Goal: Information Seeking & Learning: Check status

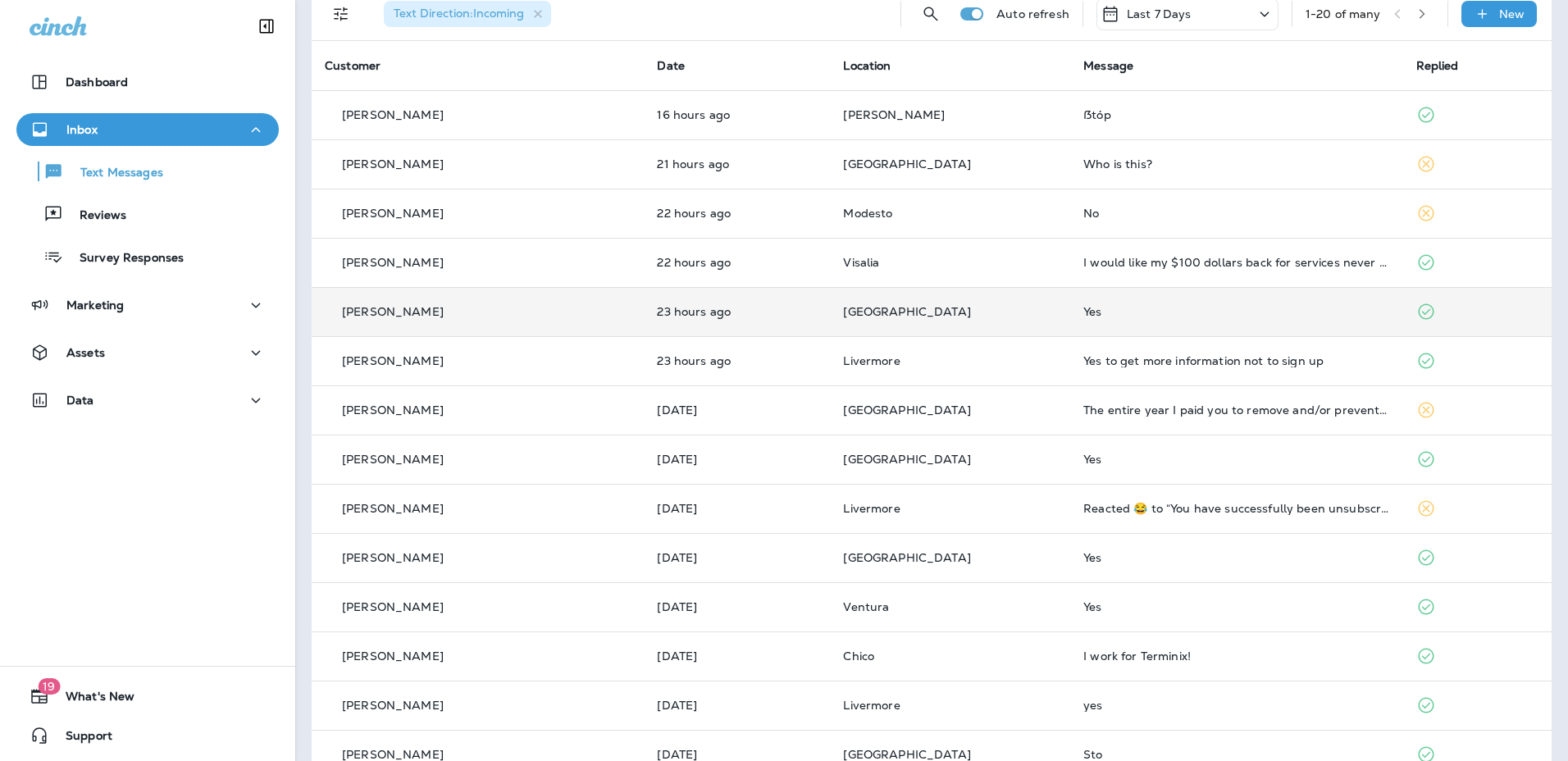
scroll to position [82, 0]
click at [1070, 302] on td "Yes" at bounding box center [1235, 310] width 332 height 49
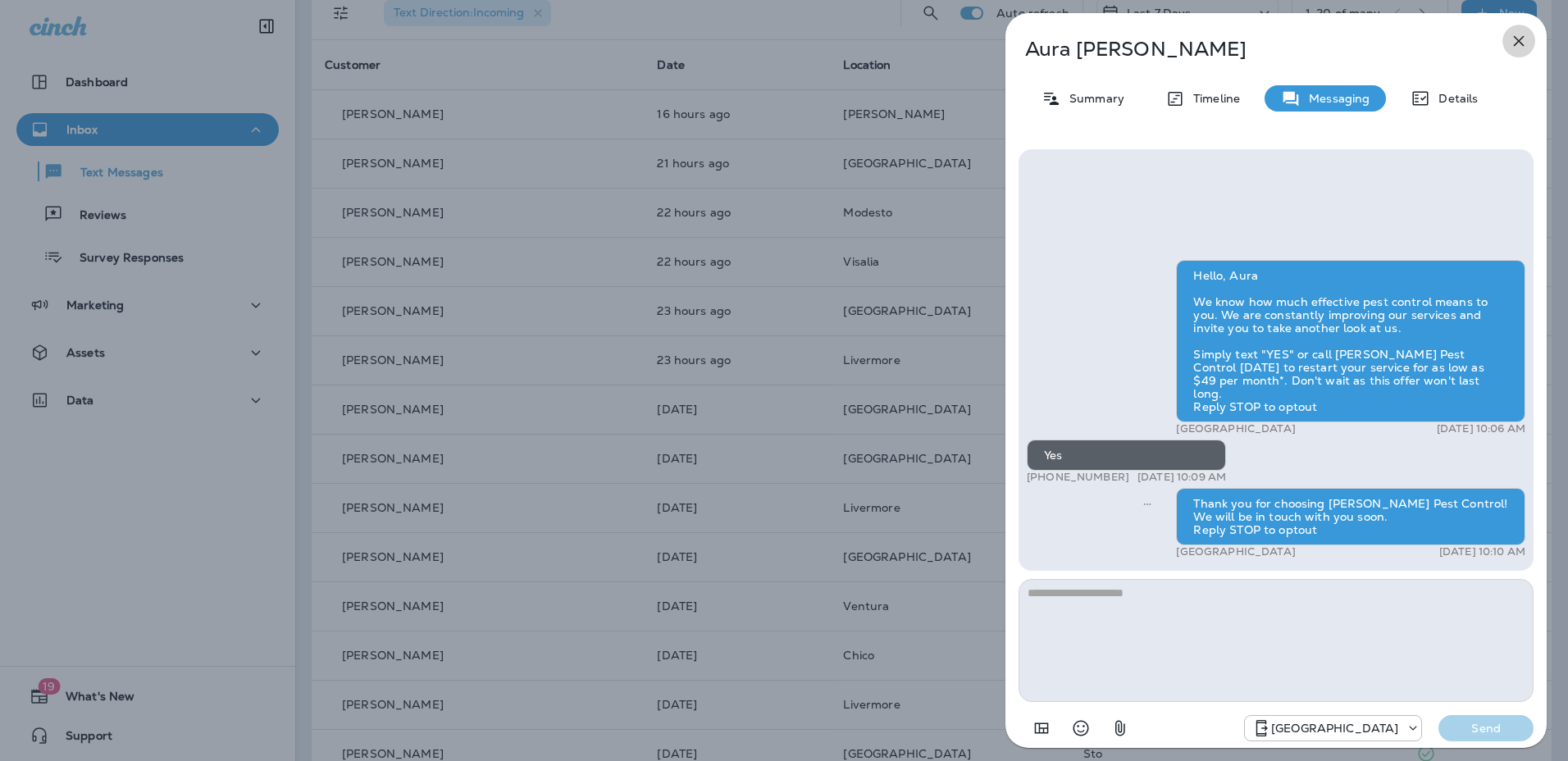
click at [1511, 34] on icon "button" at bounding box center [1519, 41] width 20 height 20
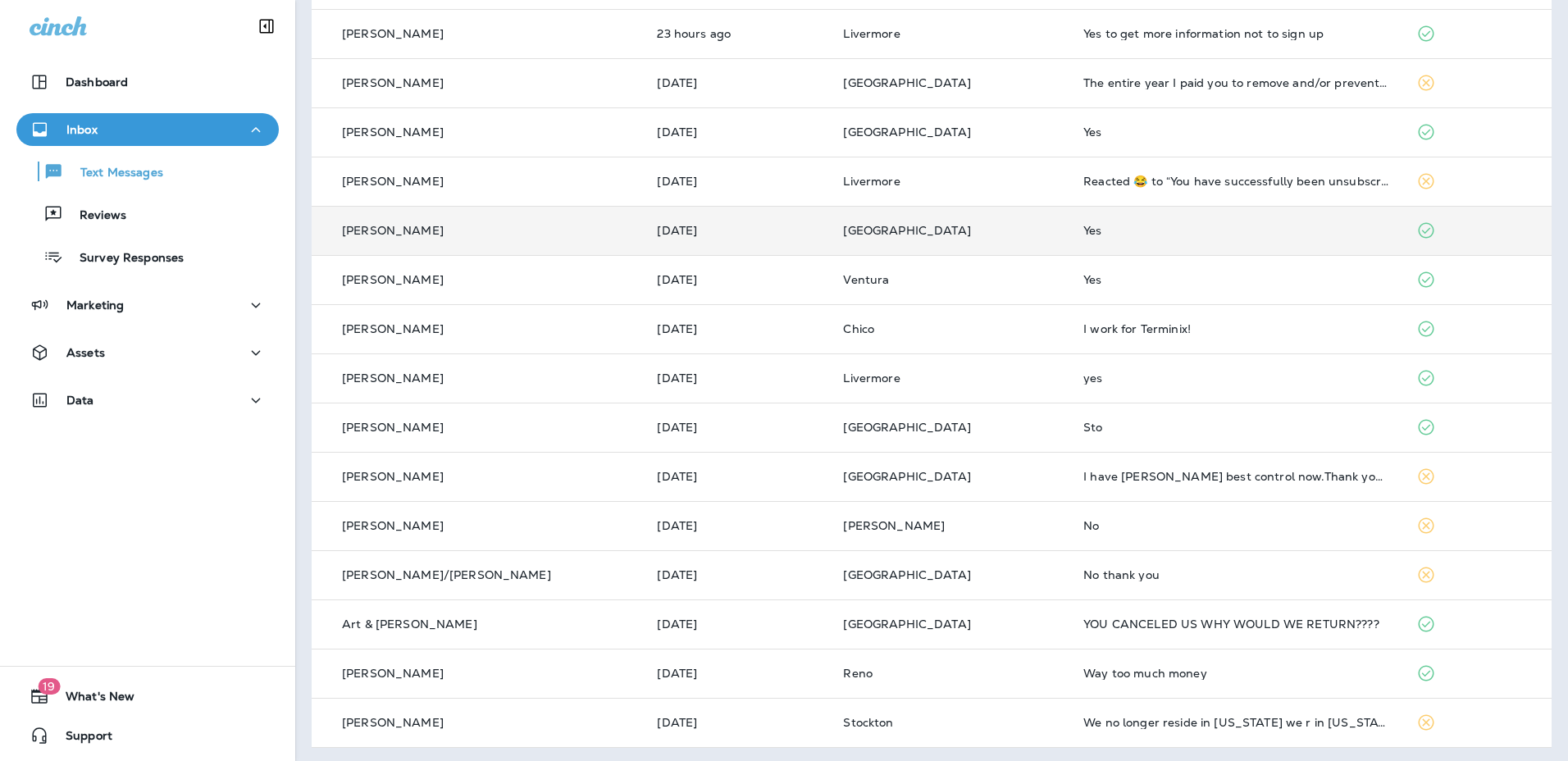
scroll to position [411, 0]
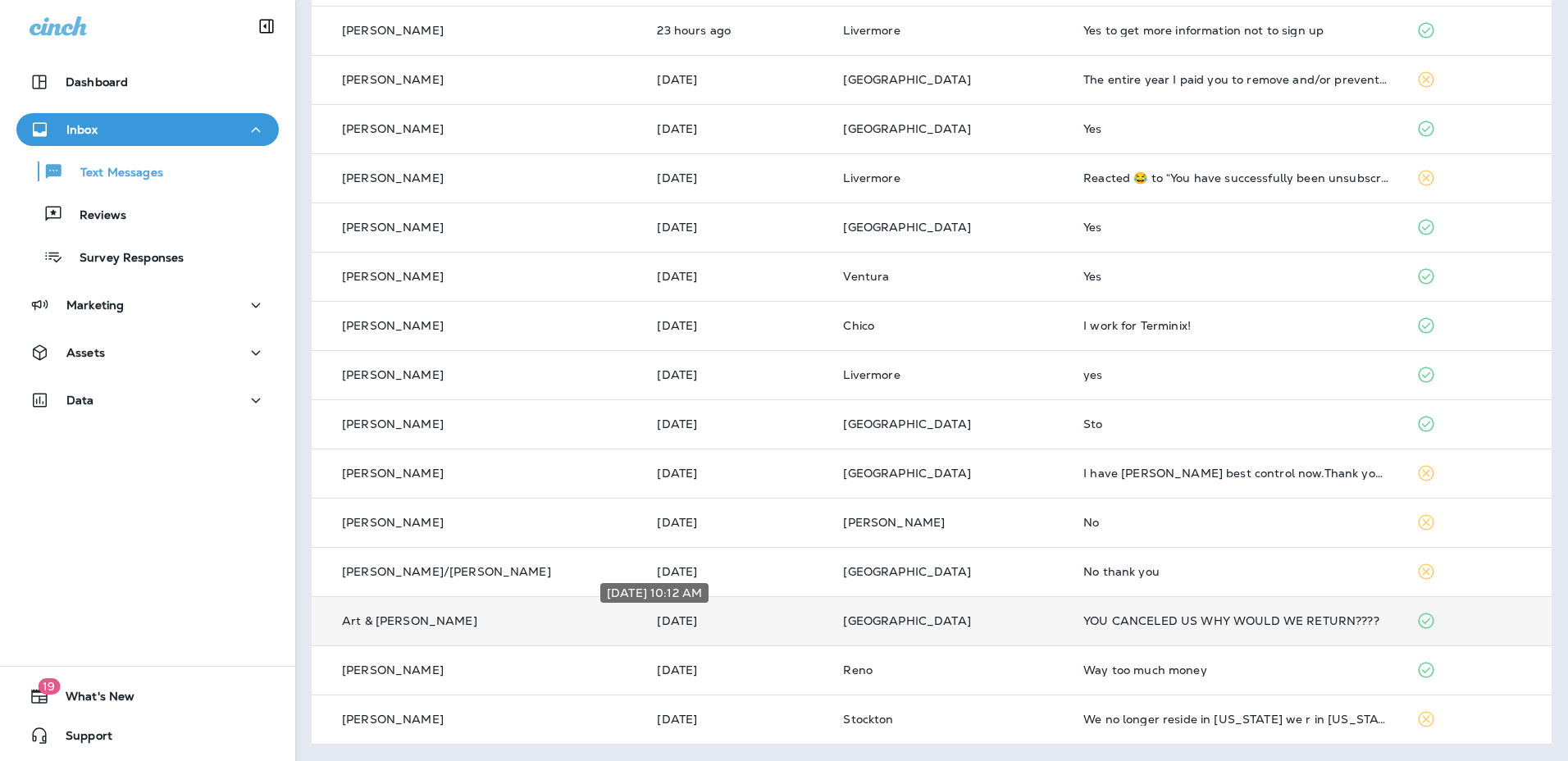
click at [678, 615] on p "[DATE]" at bounding box center [737, 621] width 160 height 13
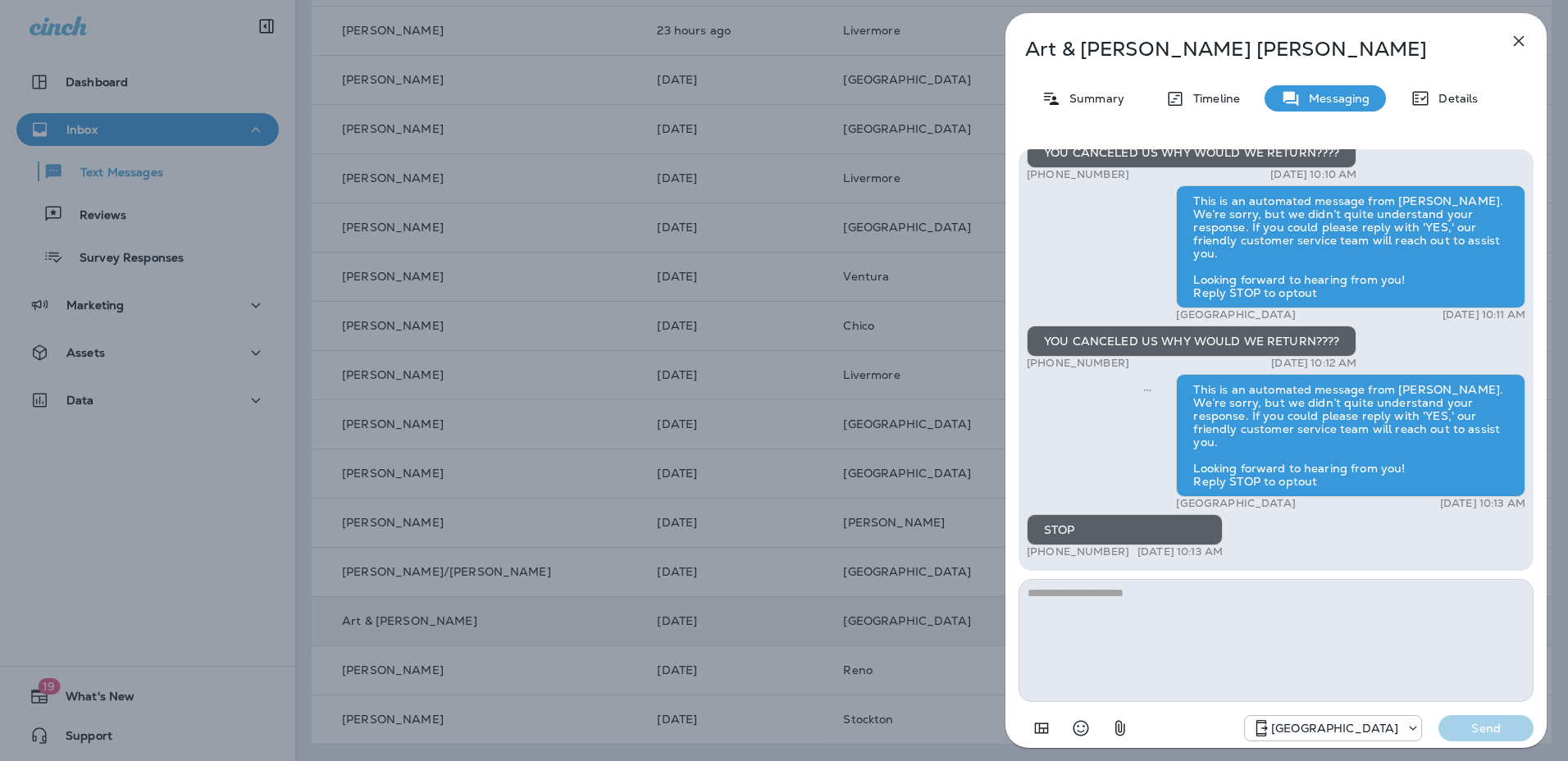
click at [1519, 42] on icon "button" at bounding box center [1519, 41] width 11 height 11
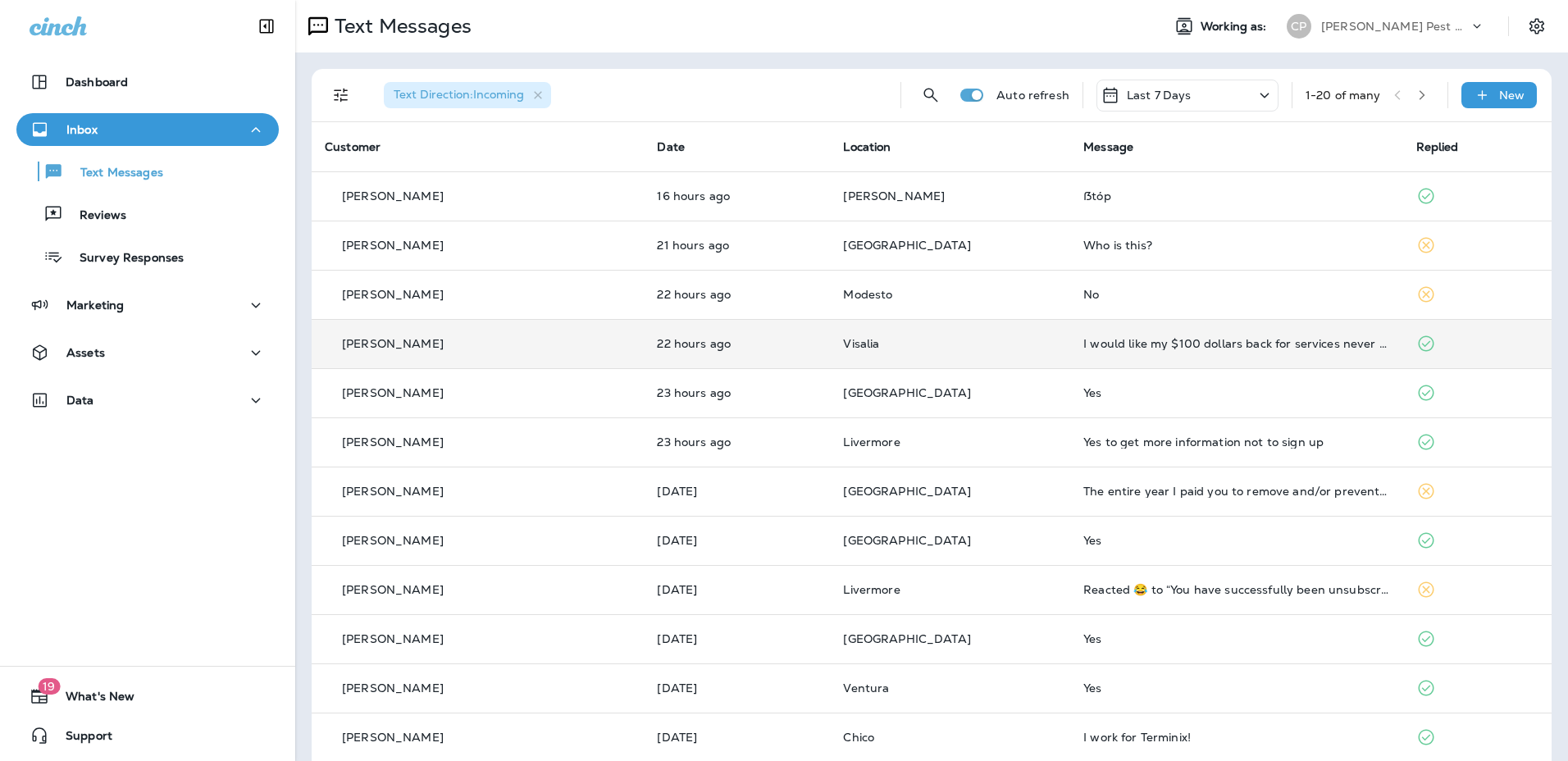
click at [981, 343] on p "Visalia" at bounding box center [949, 343] width 214 height 13
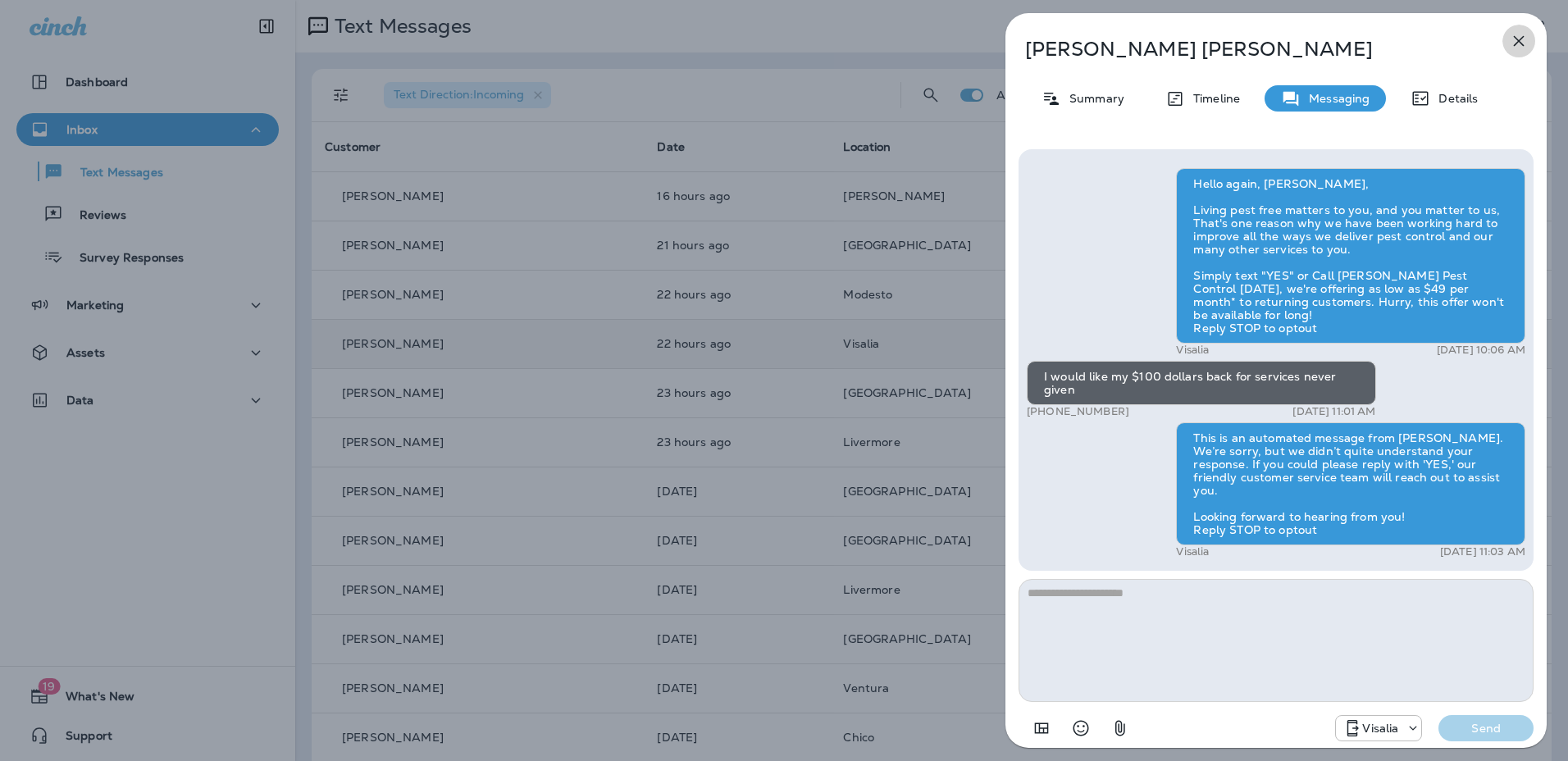
click at [1519, 40] on icon "button" at bounding box center [1519, 41] width 11 height 11
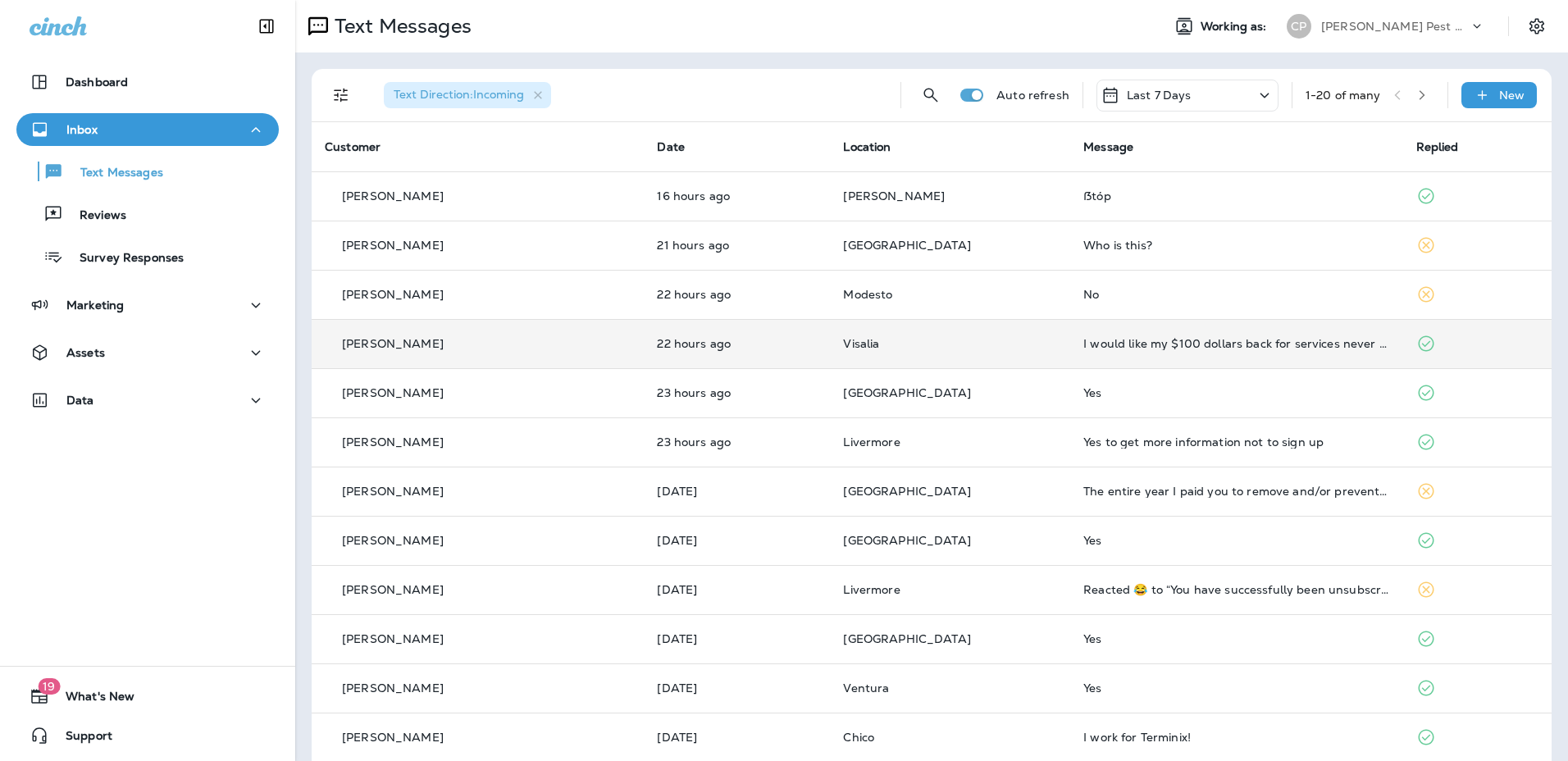
click at [1230, 95] on div "Last 7 Days" at bounding box center [1187, 96] width 182 height 32
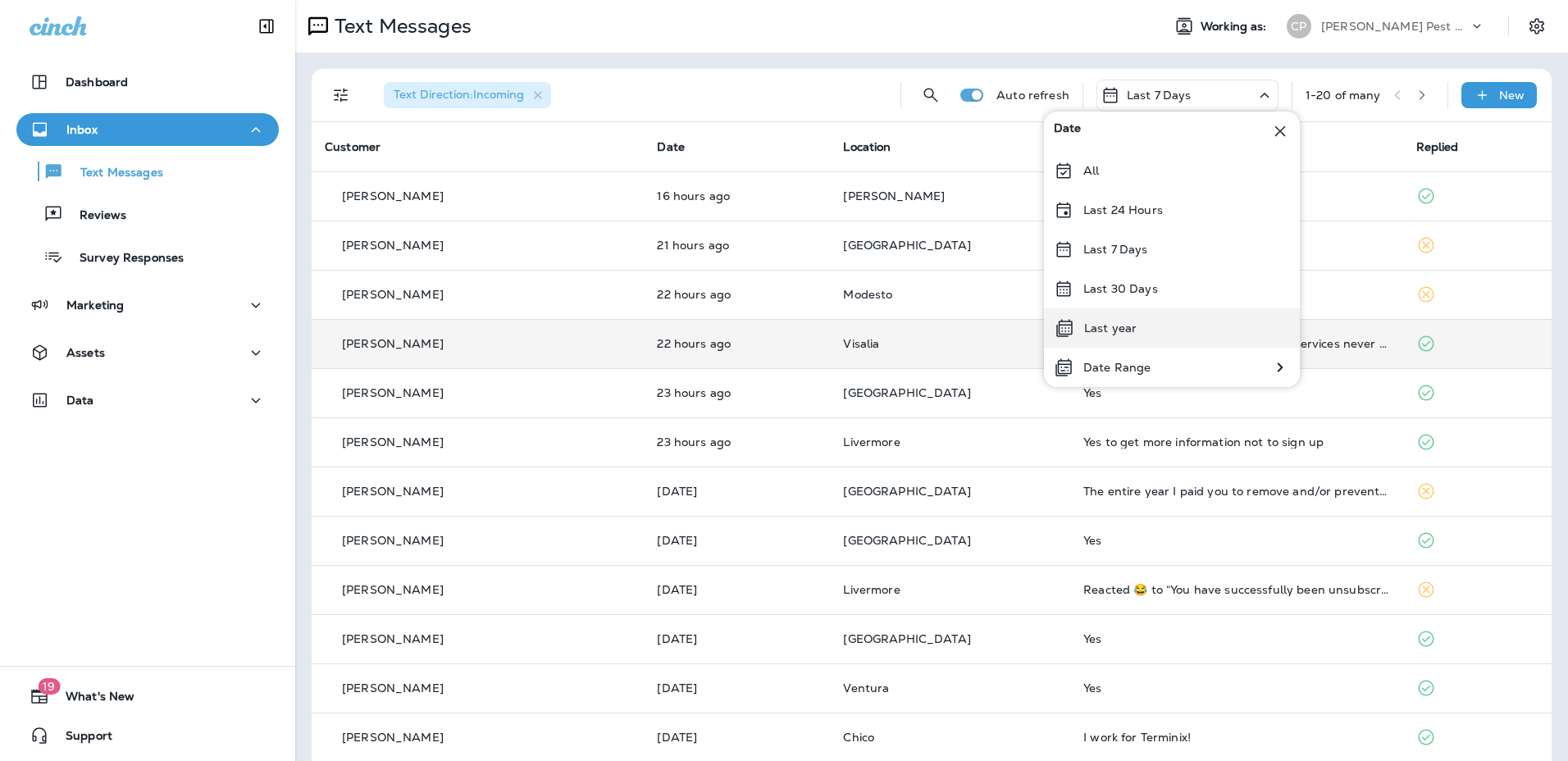
click at [1114, 329] on p "Last year" at bounding box center [1109, 328] width 53 height 13
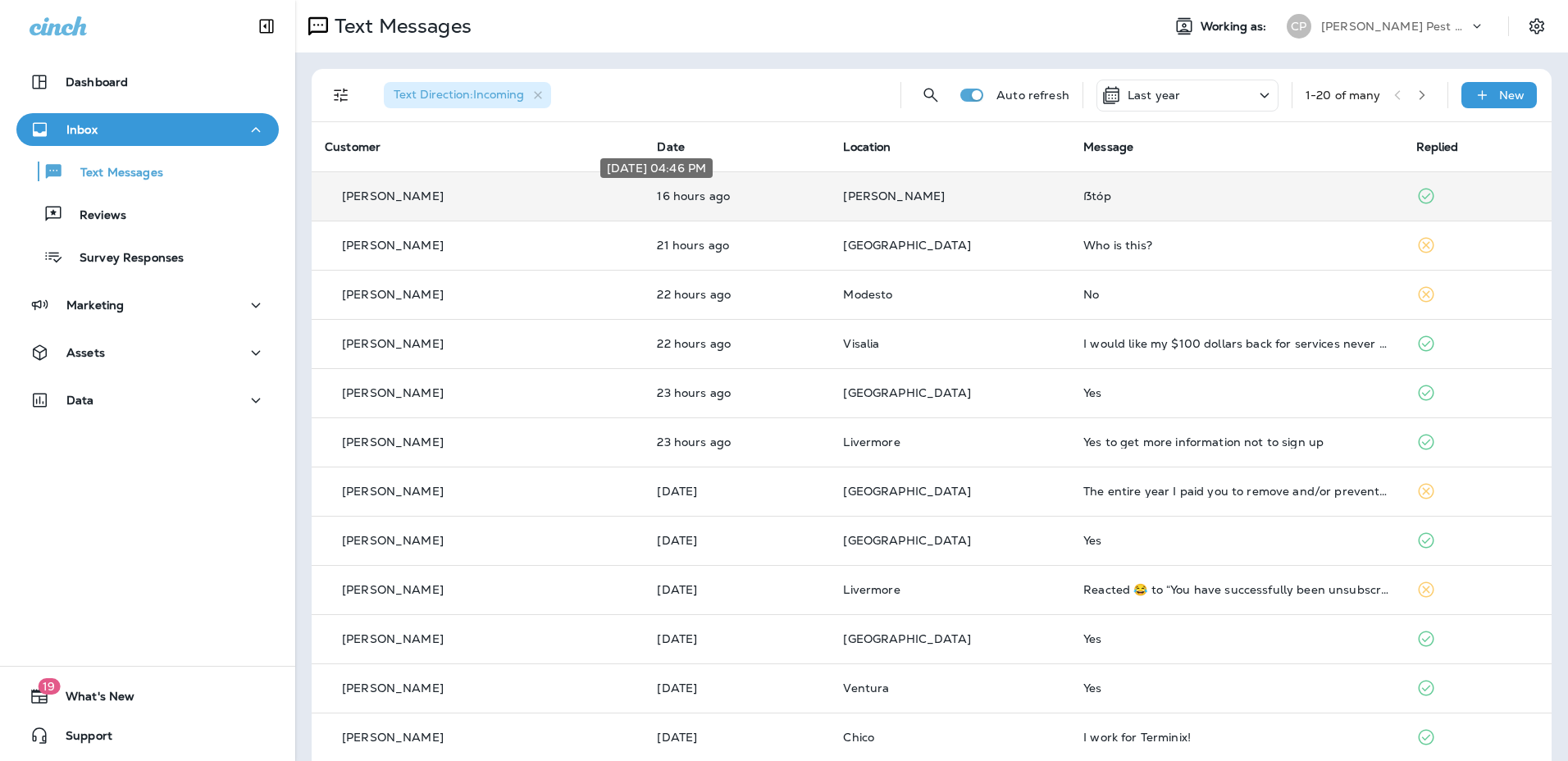
click at [736, 196] on p "16 hours ago" at bounding box center [737, 196] width 160 height 13
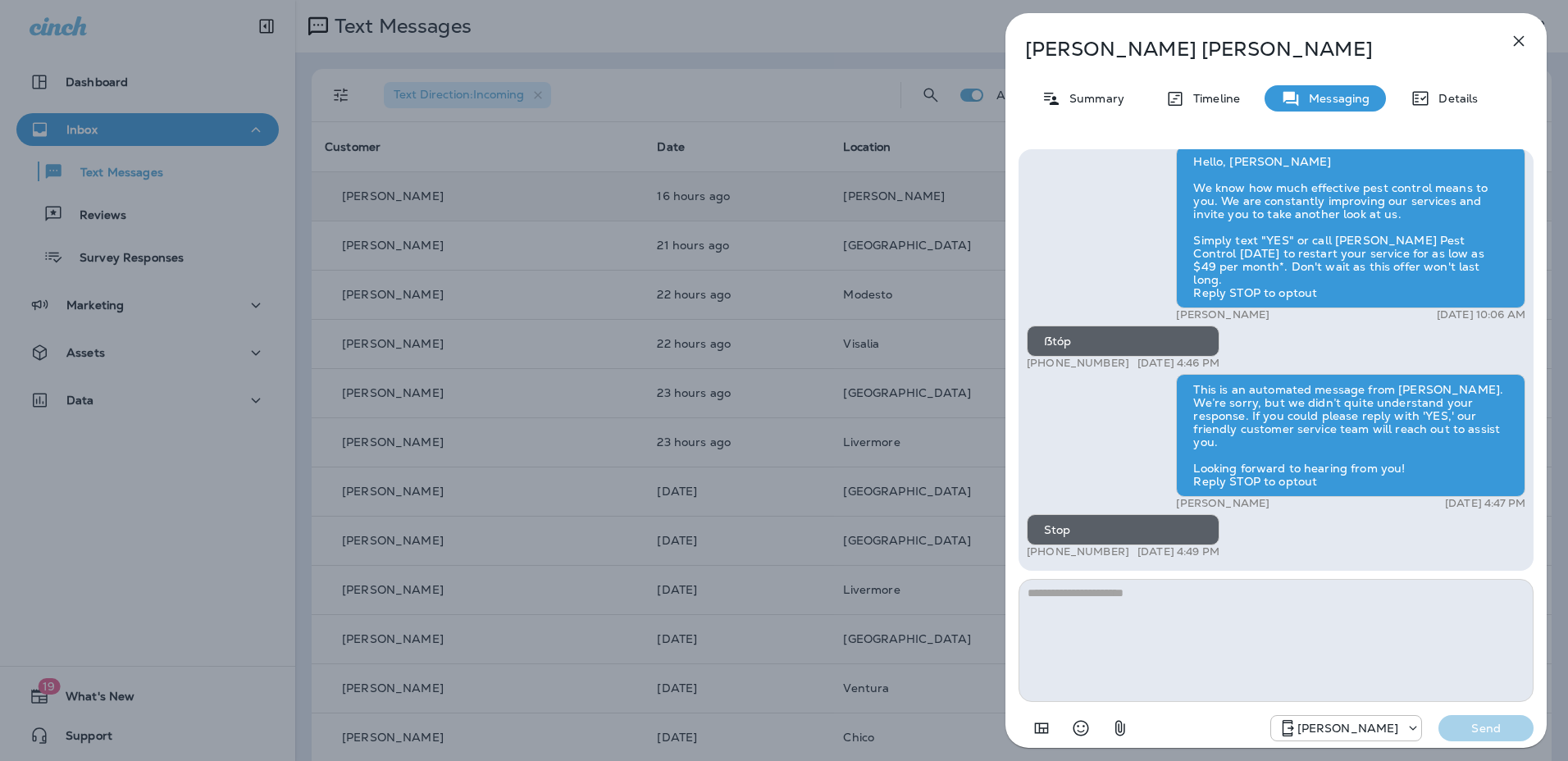
click at [1513, 40] on icon "button" at bounding box center [1519, 41] width 20 height 20
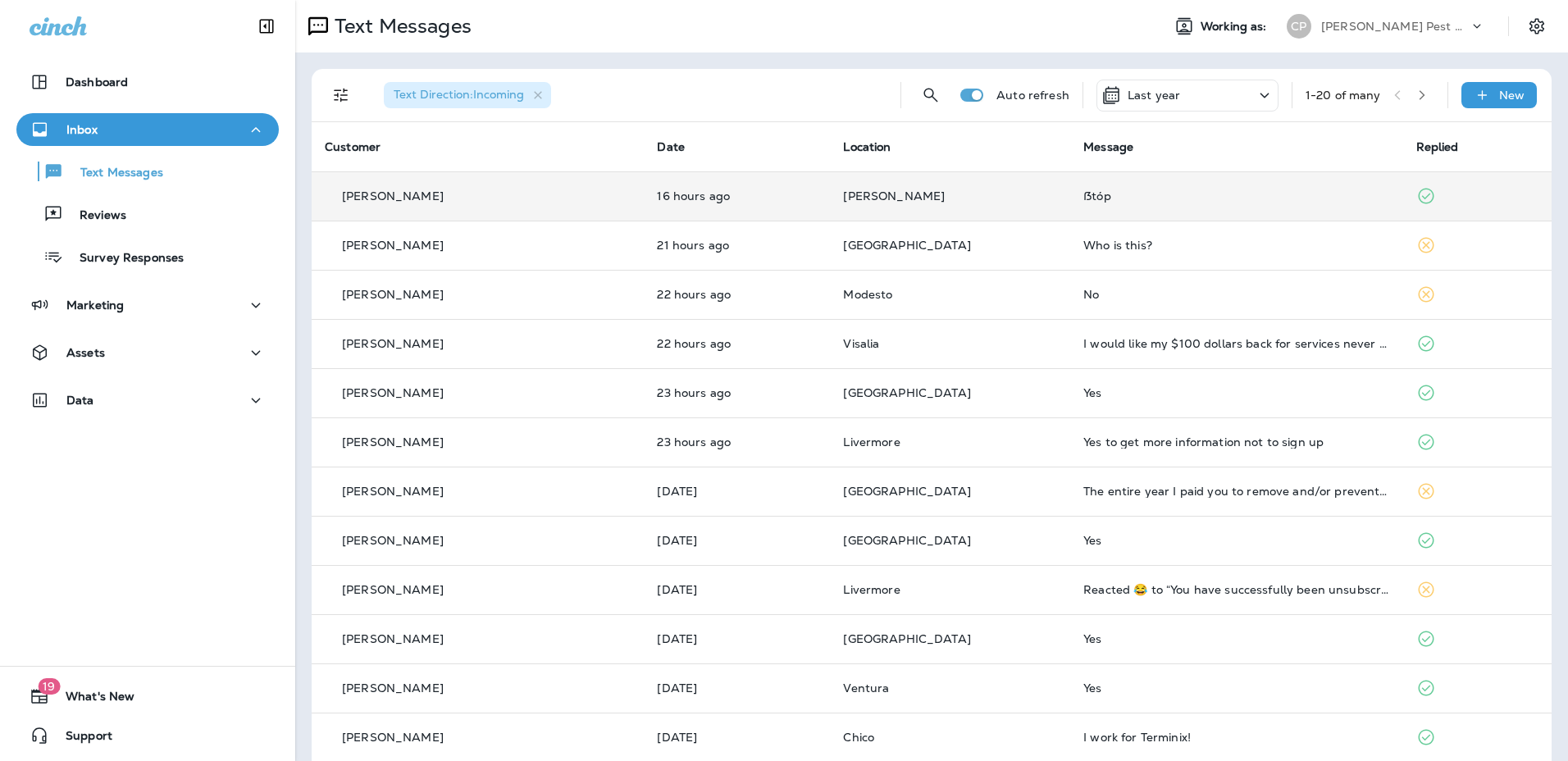
click at [1418, 195] on icon at bounding box center [1425, 196] width 15 height 15
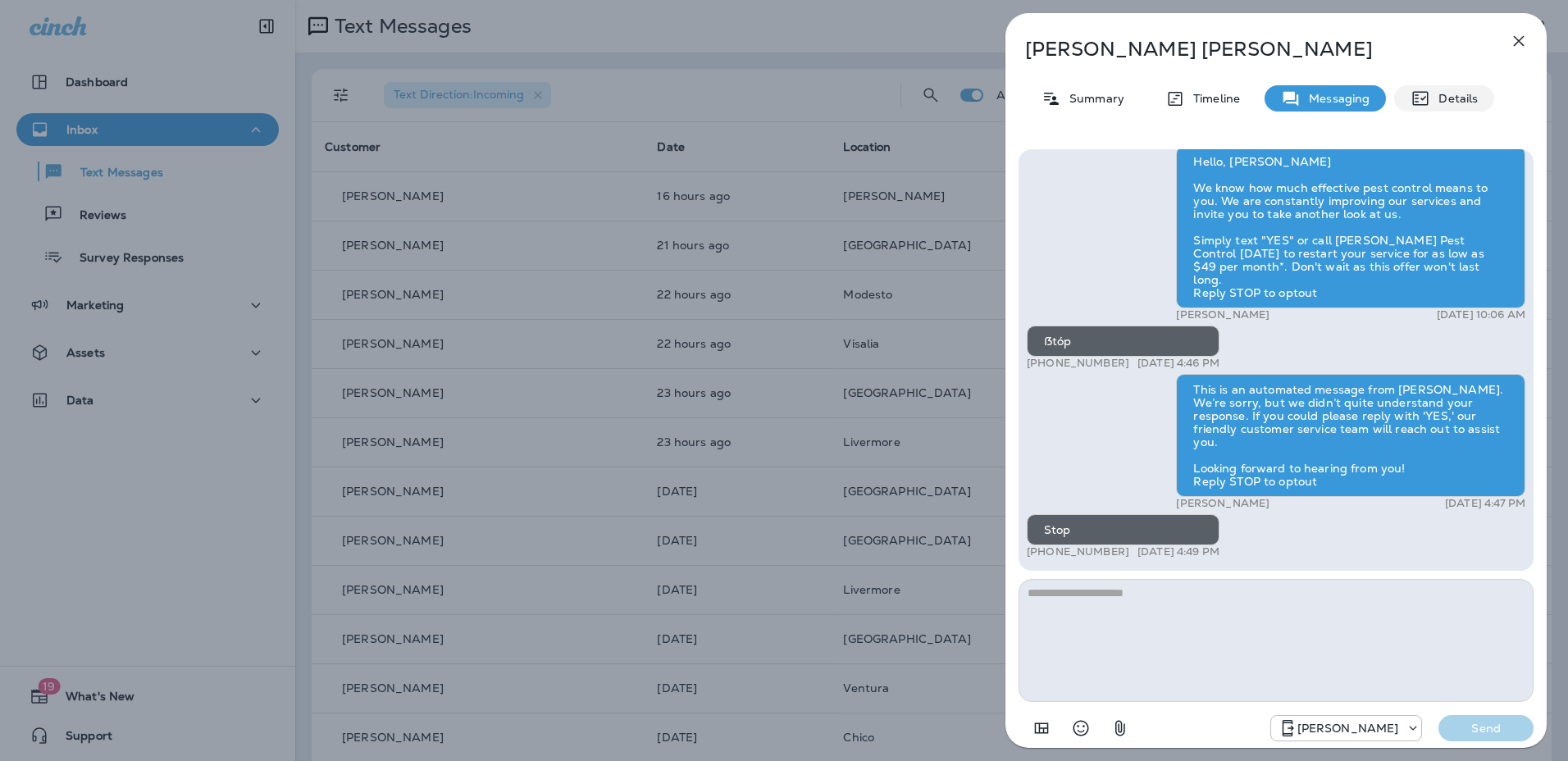
click at [1430, 94] on p "Details" at bounding box center [1454, 98] width 47 height 13
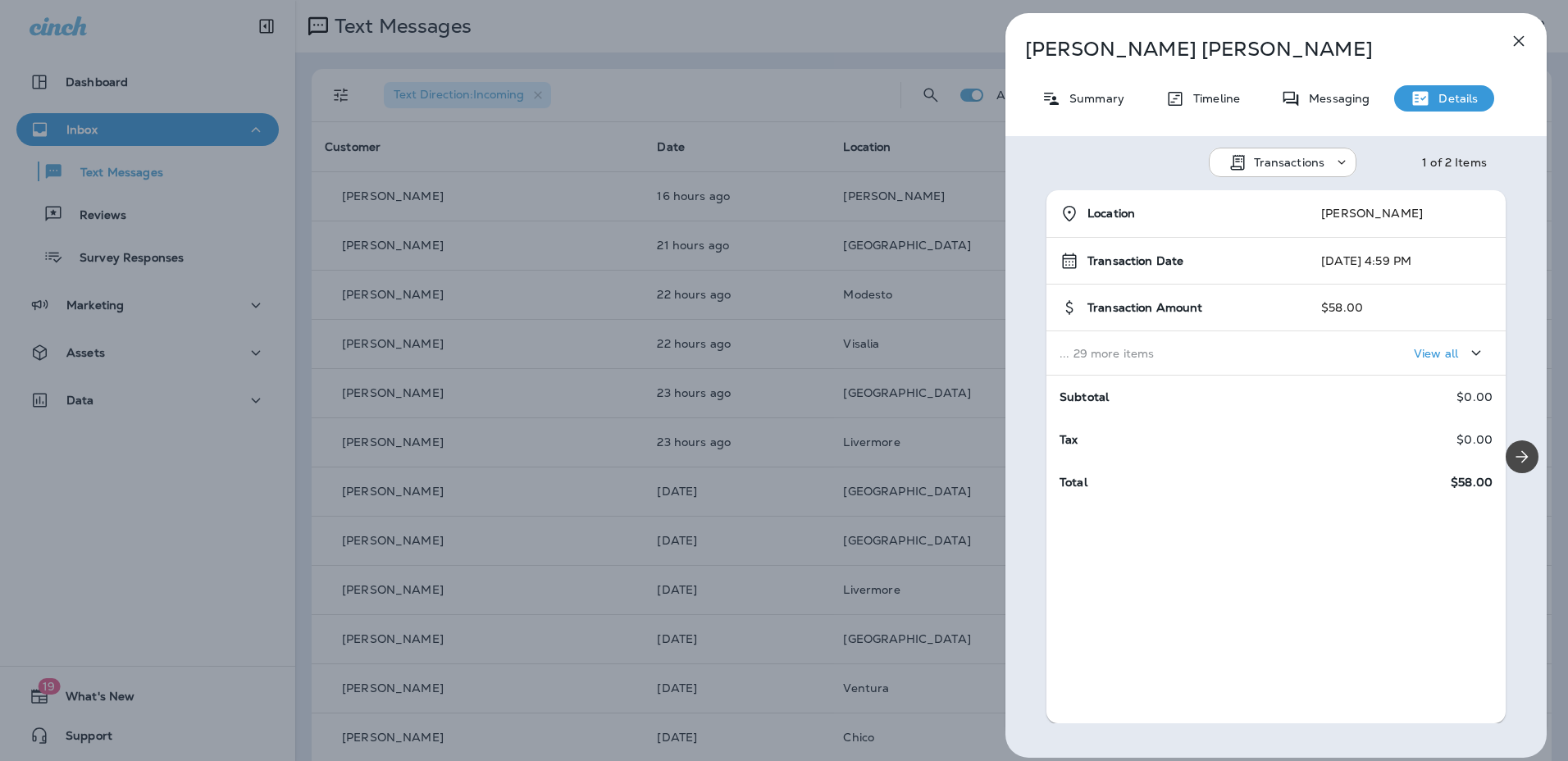
click at [1522, 43] on icon "button" at bounding box center [1519, 41] width 20 height 20
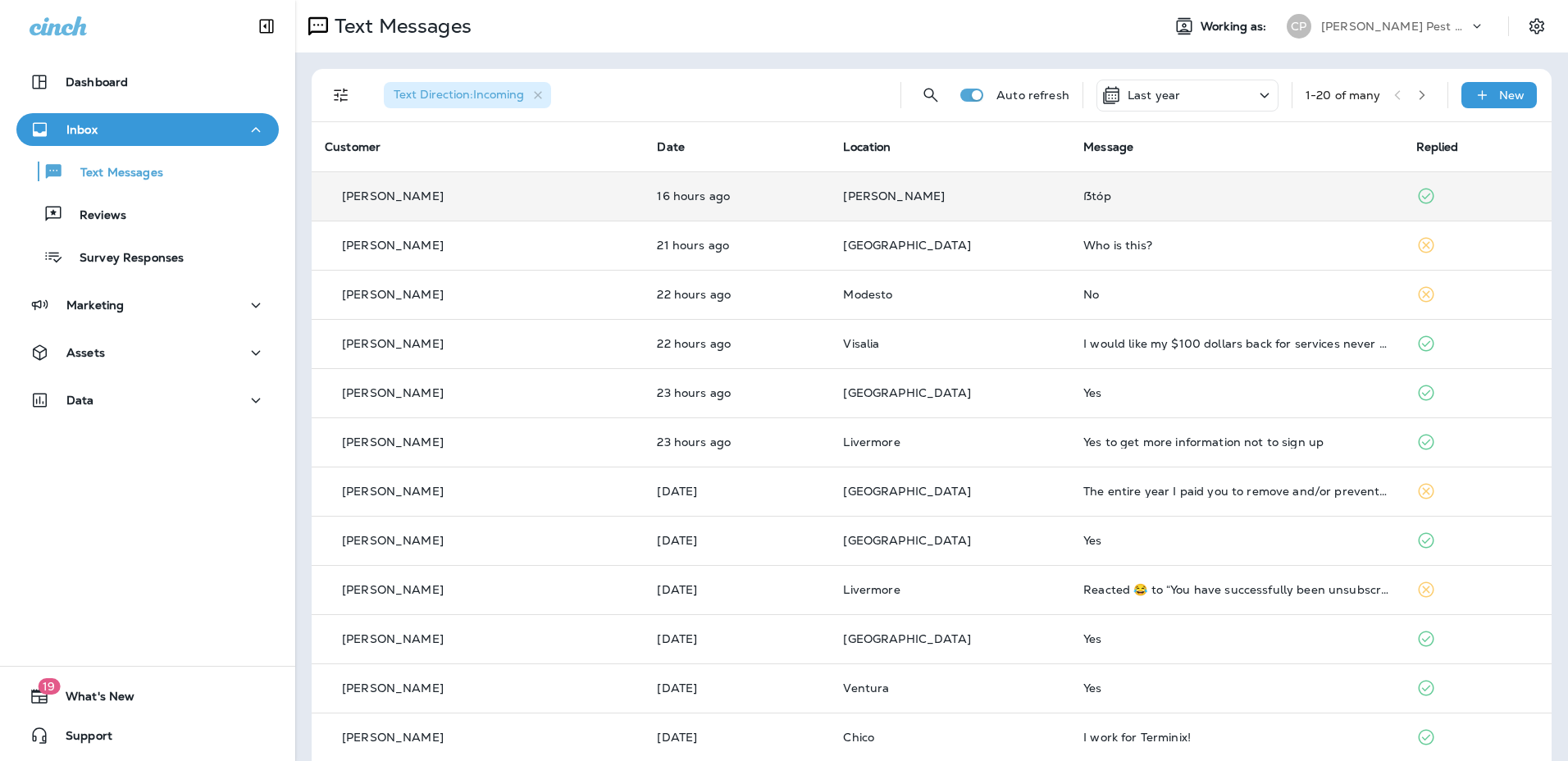
click at [388, 194] on p "[PERSON_NAME]" at bounding box center [392, 196] width 102 height 13
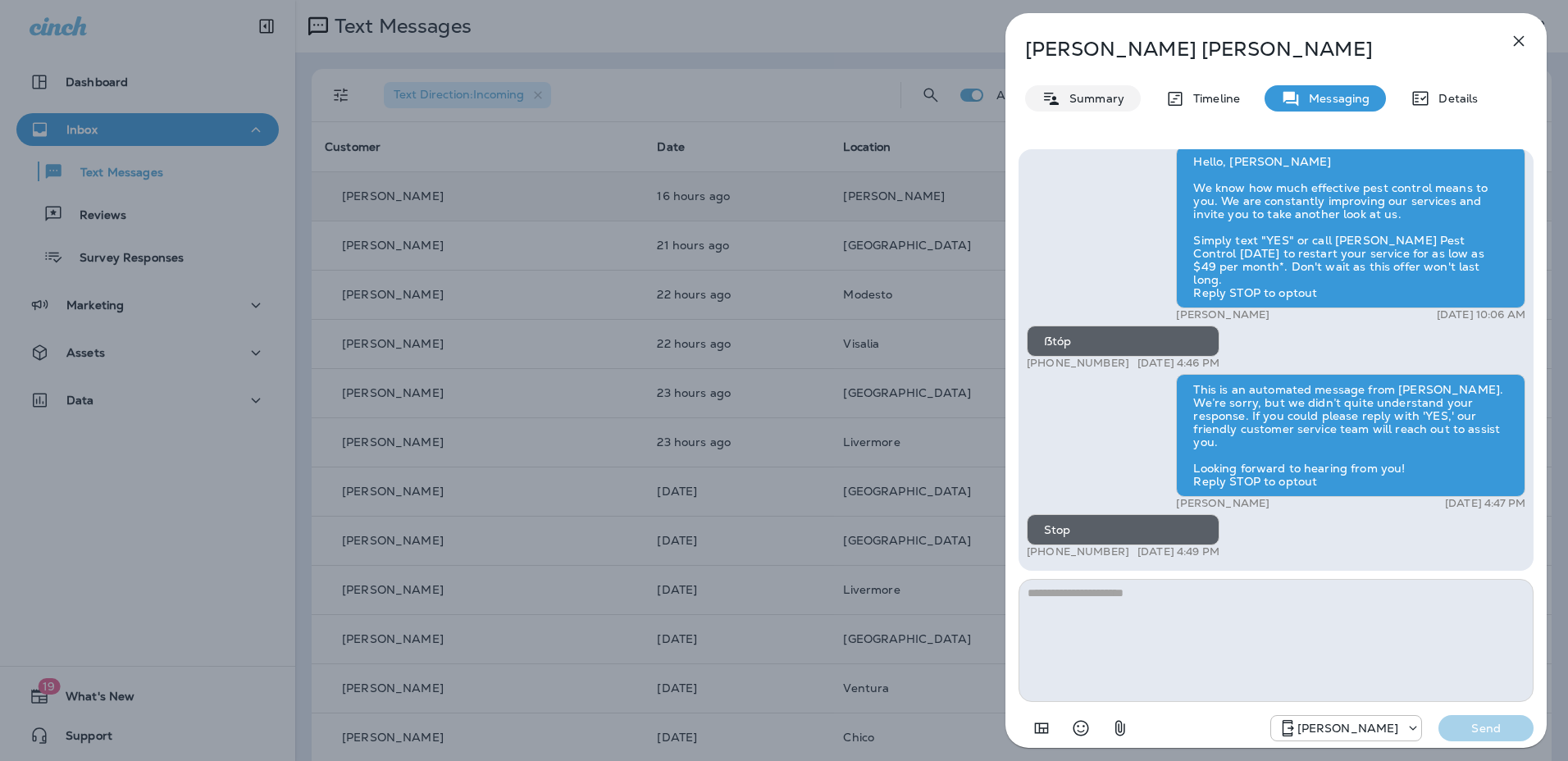
click at [1062, 101] on p "Summary" at bounding box center [1092, 98] width 63 height 13
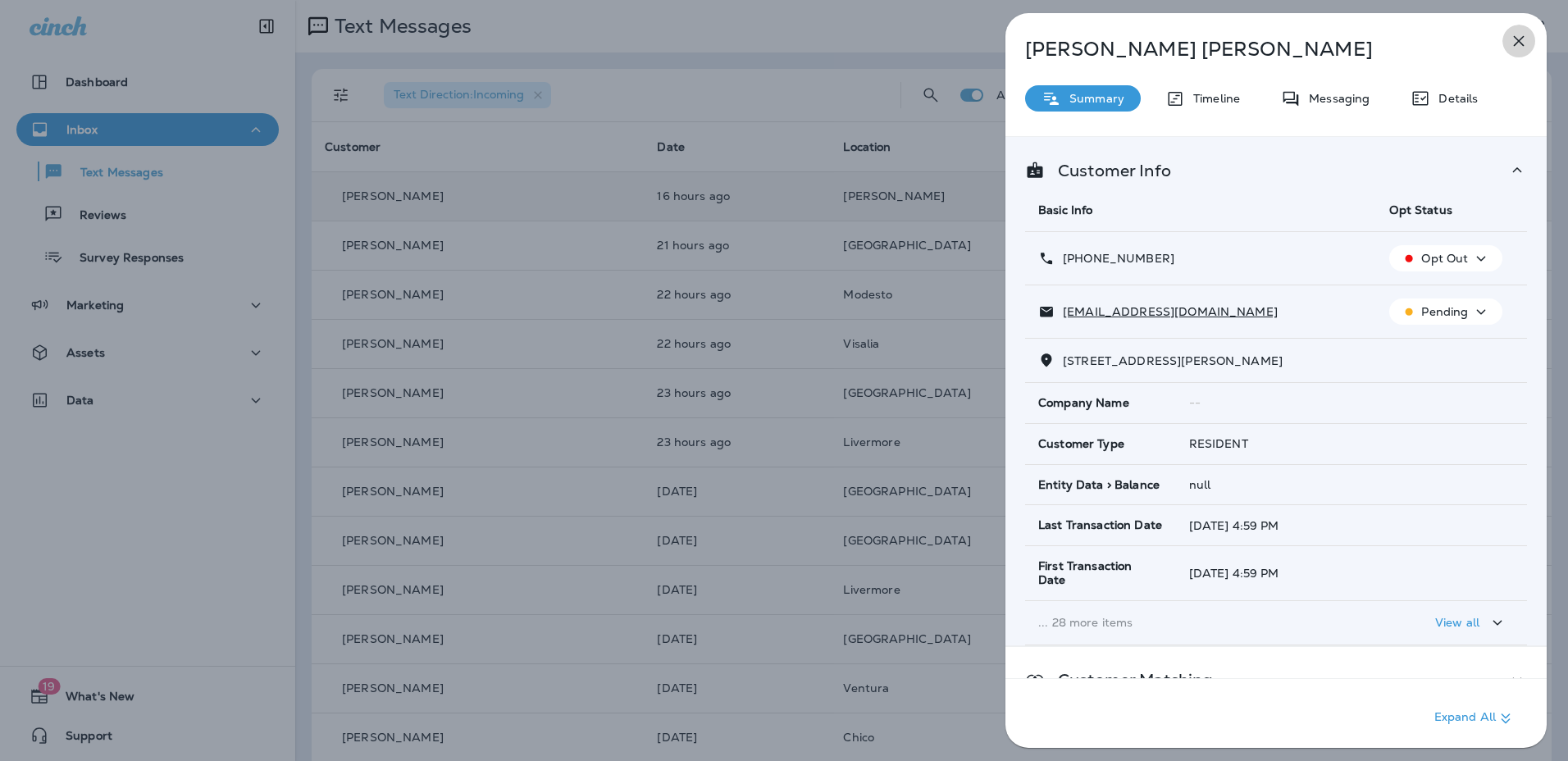
click at [1509, 39] on icon "button" at bounding box center [1519, 41] width 20 height 20
